Goal: Use online tool/utility: Utilize a website feature to perform a specific function

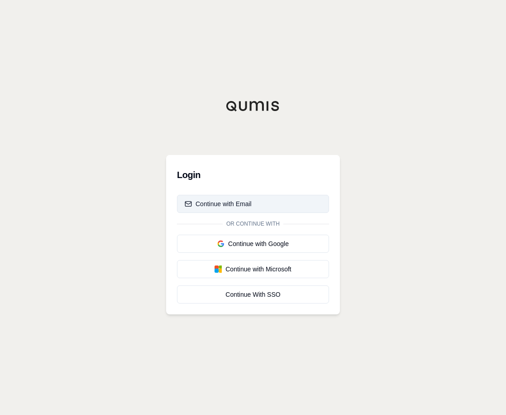
click at [241, 205] on div "Continue with Email" at bounding box center [218, 203] width 67 height 9
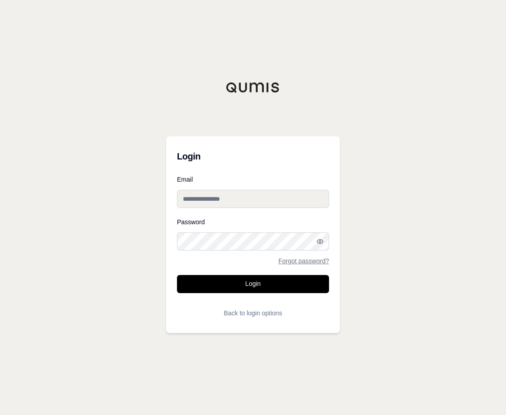
type input "**********"
drag, startPoint x: 169, startPoint y: 258, endPoint x: 183, endPoint y: 262, distance: 14.5
click at [170, 258] on div "**********" at bounding box center [253, 234] width 174 height 196
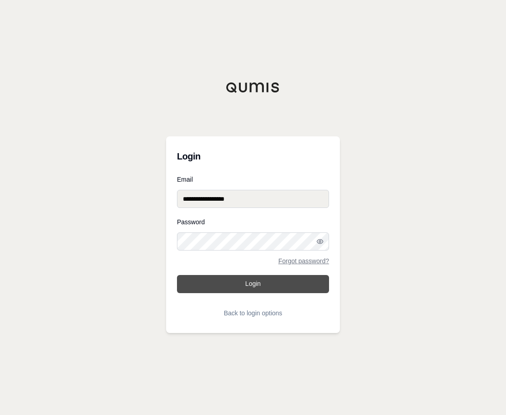
click at [230, 286] on button "Login" at bounding box center [253, 284] width 152 height 18
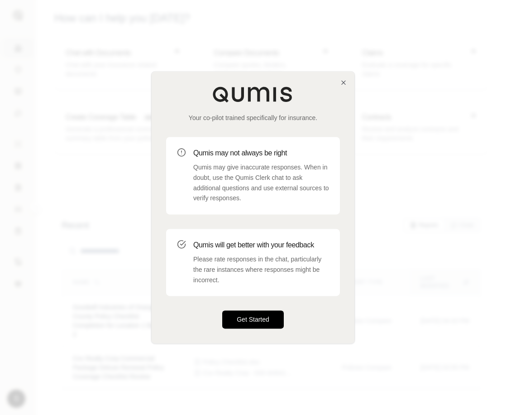
click at [256, 317] on button "Get Started" at bounding box center [253, 319] width 62 height 18
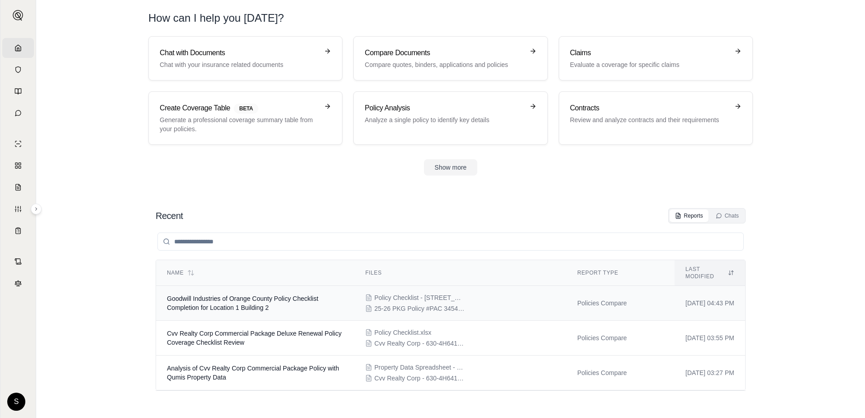
click at [385, 304] on span "25-26 PKG Policy #PAC 3454879 06 - Goodwill Industries of [GEOGRAPHIC_DATA], [G…" at bounding box center [419, 308] width 91 height 9
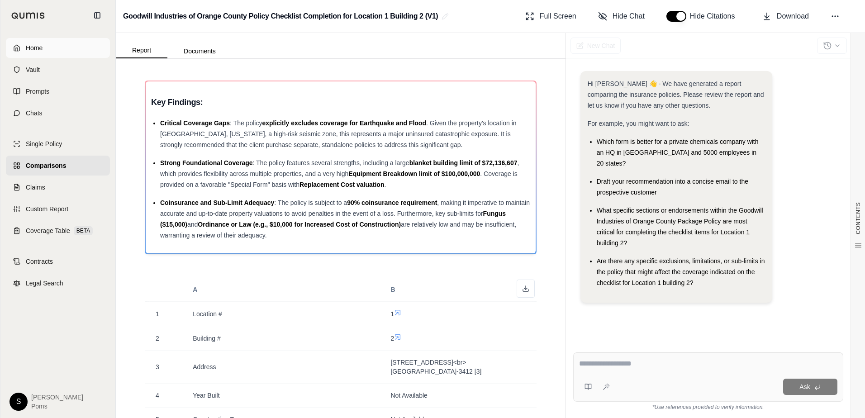
click at [14, 55] on link "Home" at bounding box center [58, 48] width 104 height 20
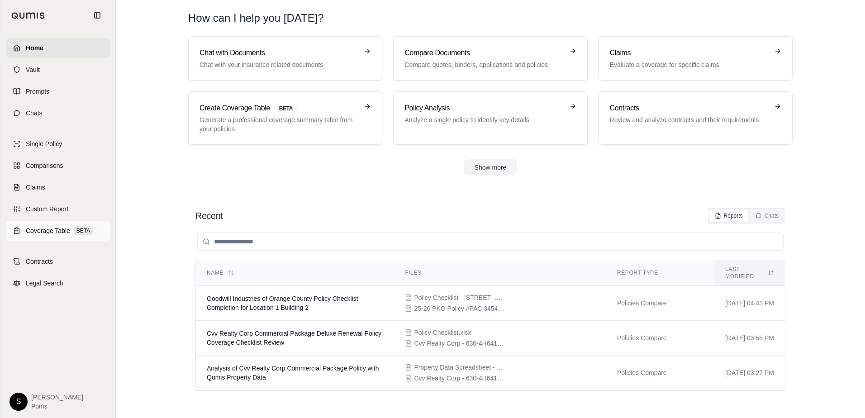
click at [73, 231] on div "Coverage Table BETA" at bounding box center [59, 230] width 67 height 9
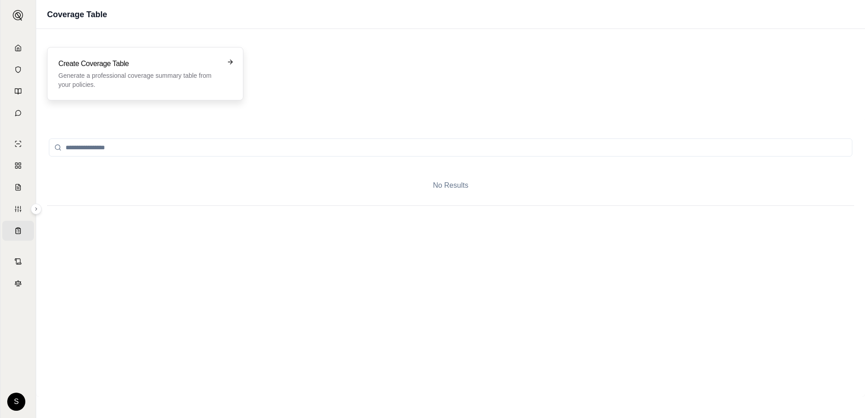
click at [191, 85] on p "Generate a professional coverage summary table from your policies." at bounding box center [138, 80] width 161 height 18
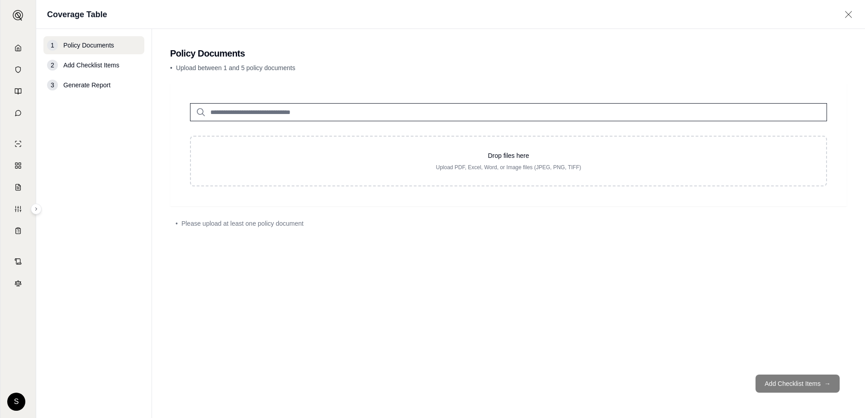
click at [437, 86] on div "Drop files here Upload PDF, Excel, Word, or Image files (JPEG, PNG, TIFF)" at bounding box center [508, 144] width 677 height 123
